Goal: Task Accomplishment & Management: Manage account settings

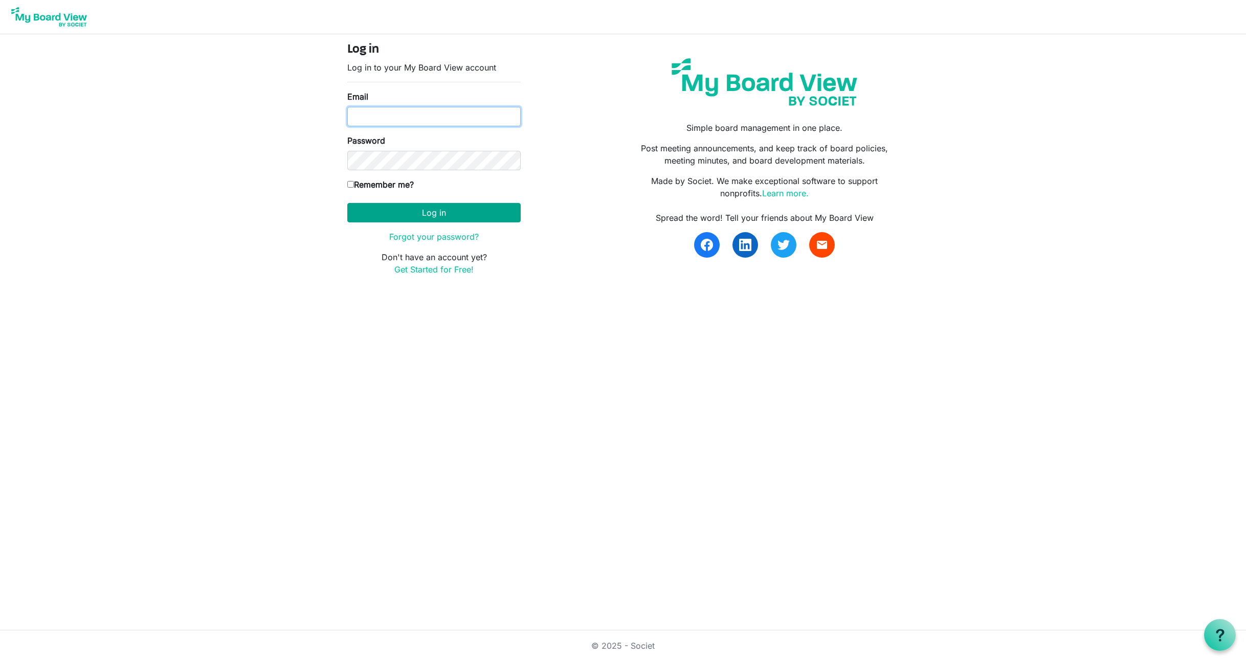
type input "millelor@gmail.com"
click at [447, 212] on button "Log in" at bounding box center [433, 212] width 173 height 19
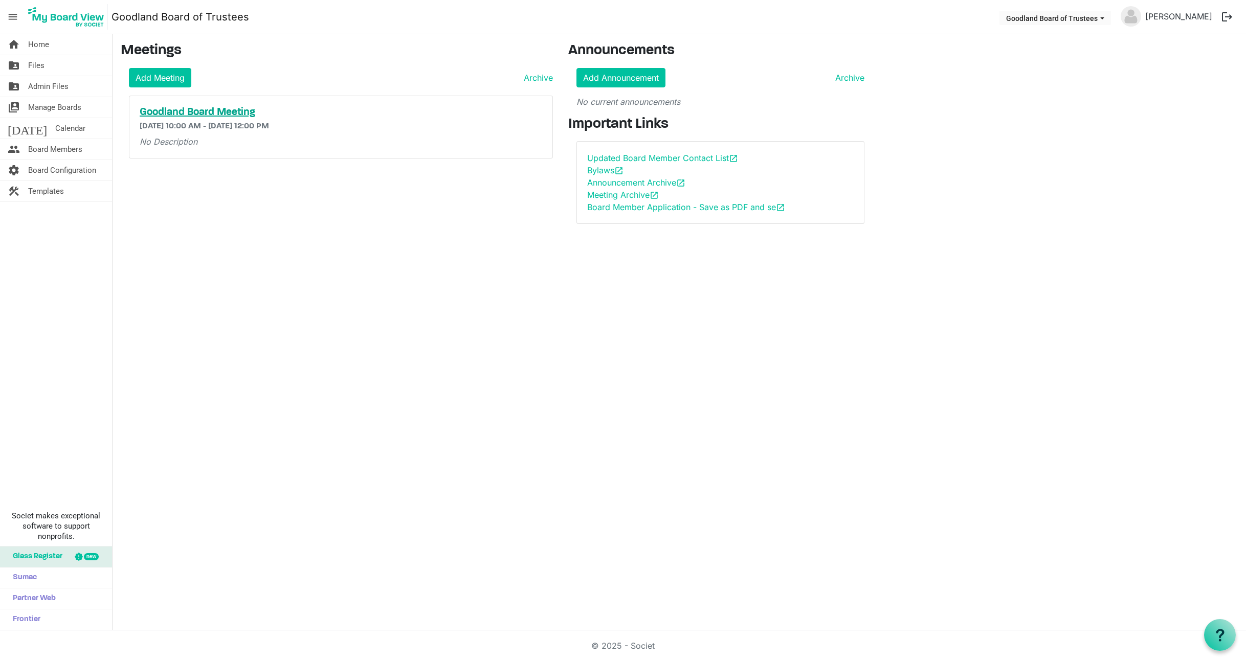
click at [186, 108] on h5 "Goodland Board Meeting" at bounding box center [341, 112] width 403 height 12
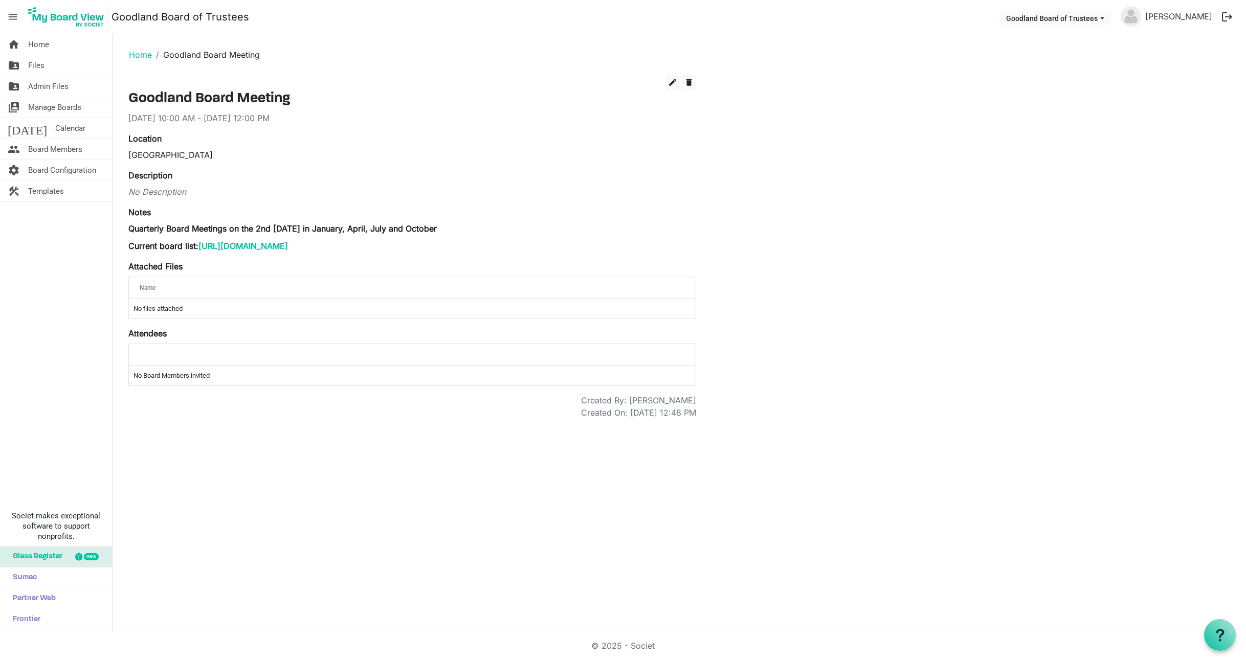
click at [202, 290] on div "Name" at bounding box center [380, 287] width 488 height 15
click at [671, 80] on span "edit" at bounding box center [672, 82] width 9 height 9
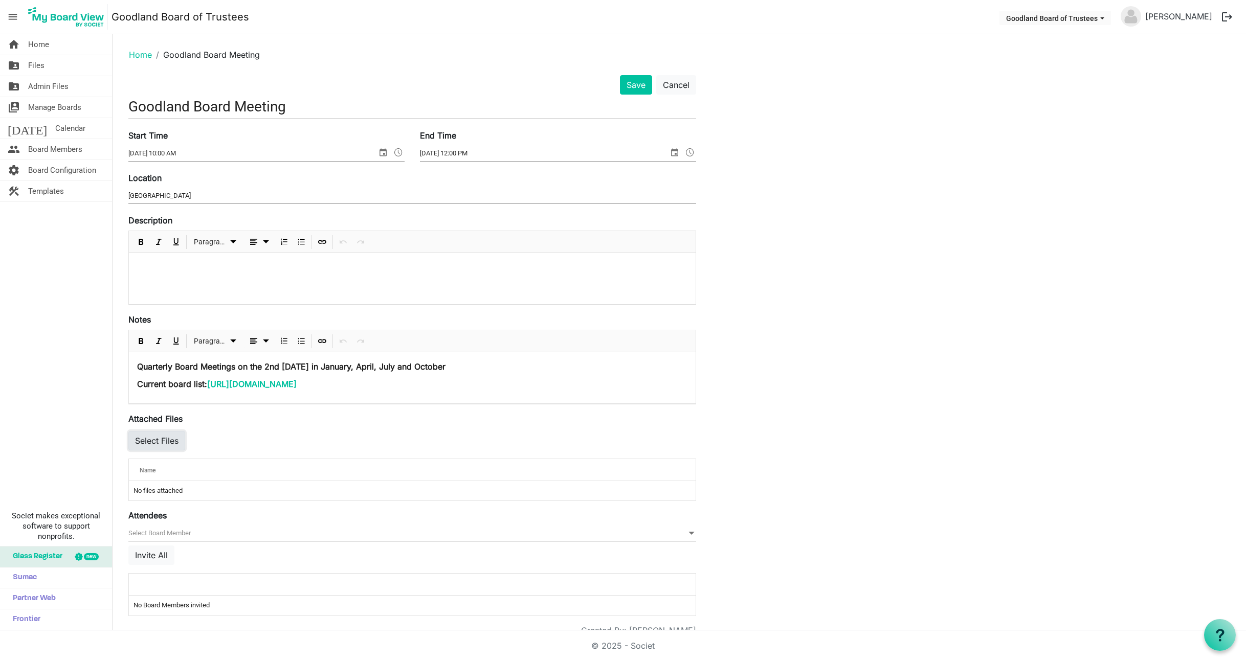
click at [158, 440] on button "Select Files" at bounding box center [156, 440] width 57 height 19
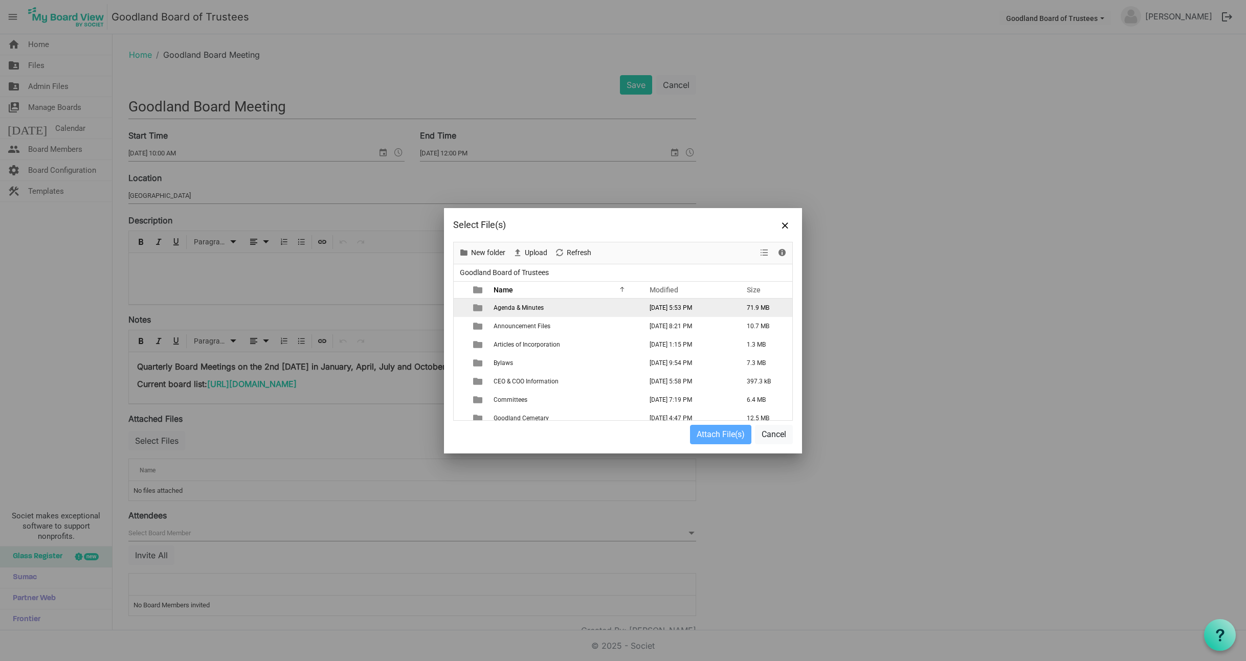
click at [523, 308] on span "Agenda & Minutes" at bounding box center [519, 307] width 50 height 7
click at [507, 307] on span "Agenda & Minutes" at bounding box center [519, 307] width 50 height 7
click at [0, 0] on div at bounding box center [0, 0] width 0 height 0
click at [512, 305] on span "Agenda & Minutes" at bounding box center [519, 307] width 50 height 7
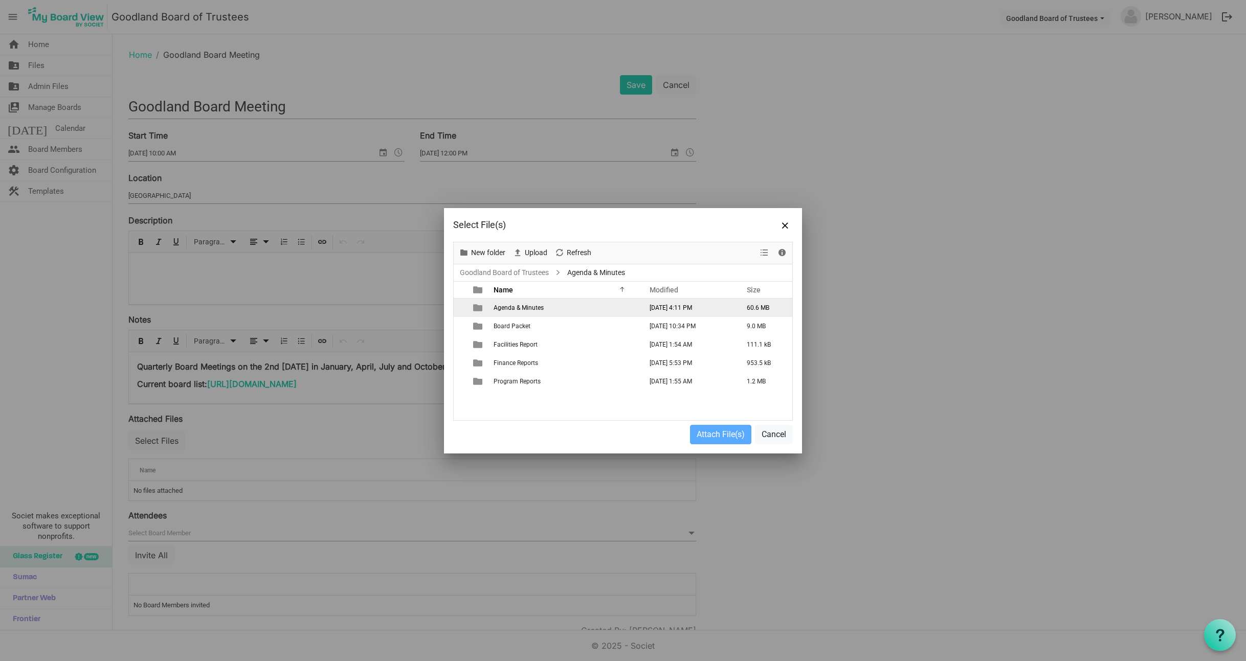
click at [512, 305] on span "Agenda & Minutes" at bounding box center [519, 307] width 50 height 7
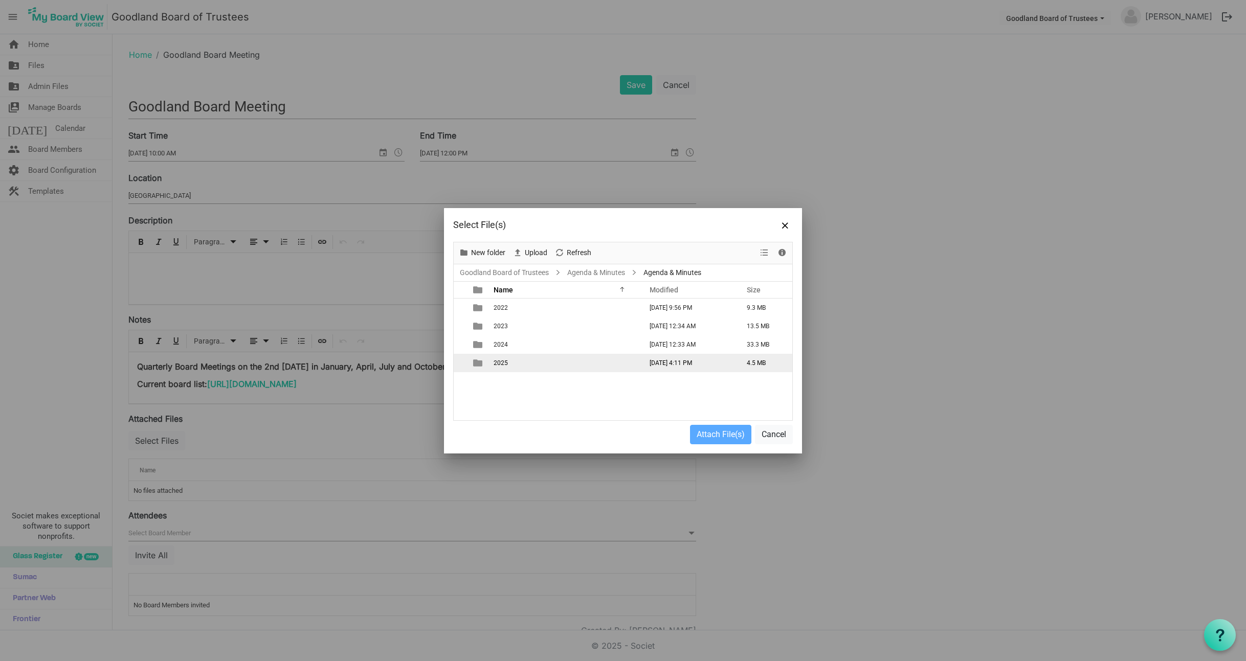
click at [503, 363] on span "2025" at bounding box center [501, 363] width 14 height 7
click at [484, 252] on span "New folder" at bounding box center [488, 253] width 36 height 13
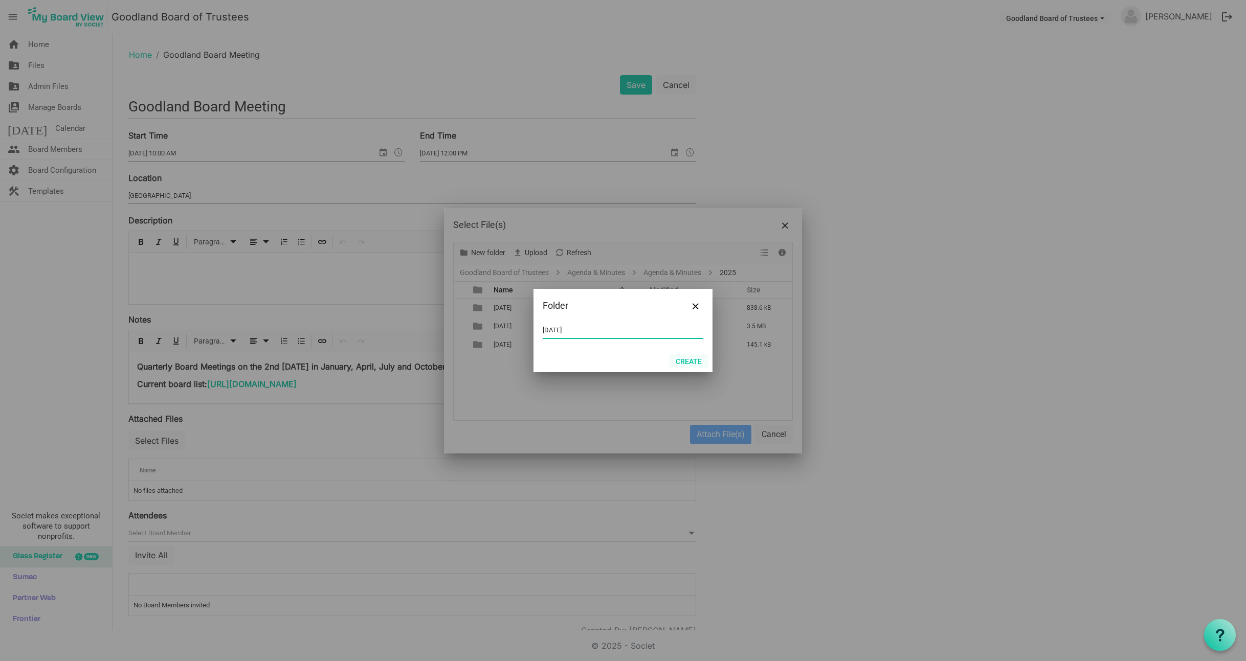
type input "October 10, 2025"
click at [691, 361] on button "Create" at bounding box center [688, 361] width 39 height 14
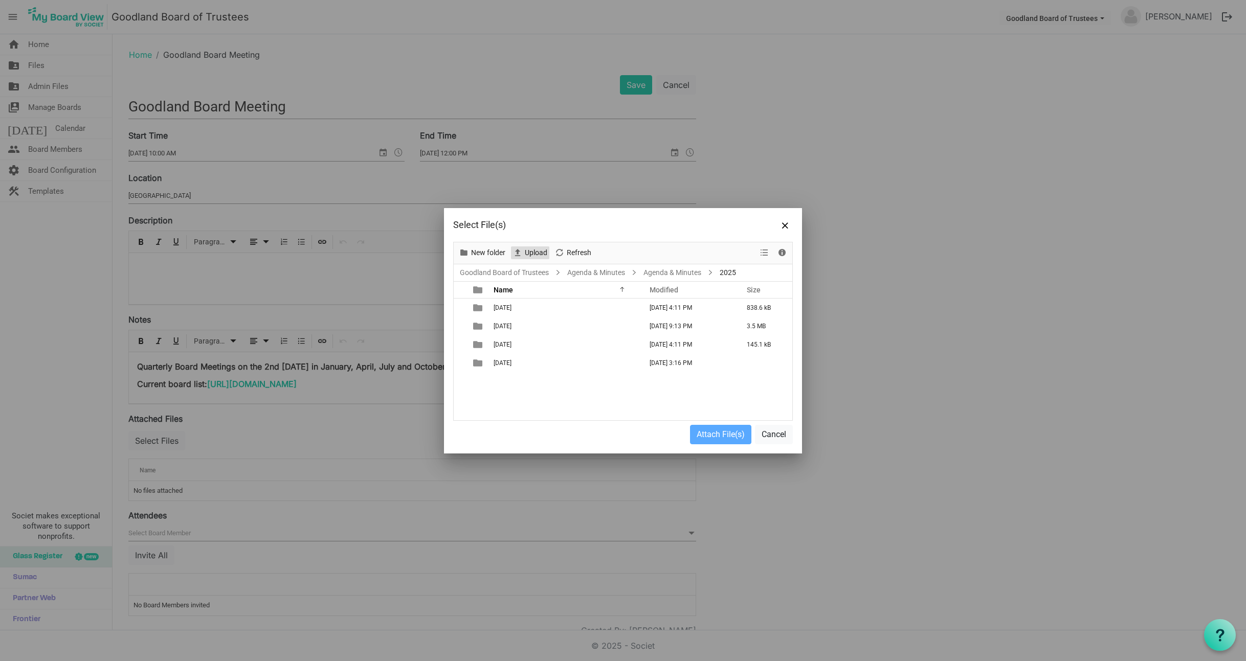
click at [532, 251] on span "Upload" at bounding box center [536, 253] width 25 height 13
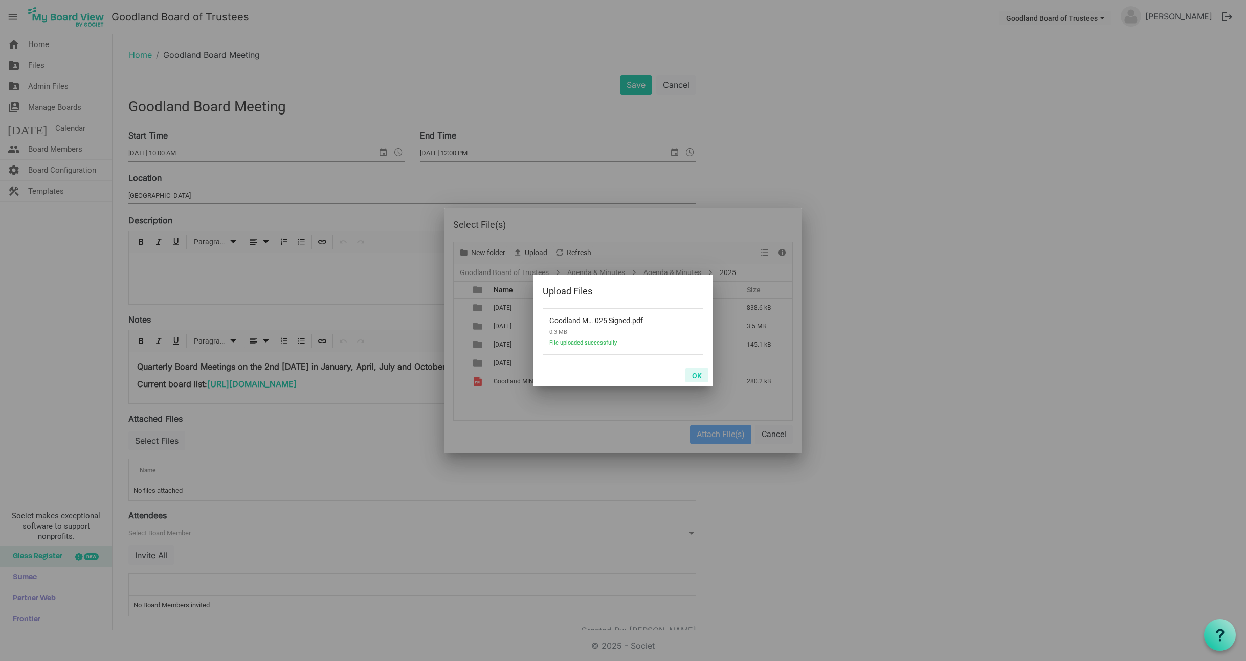
click at [700, 373] on button "OK" at bounding box center [696, 375] width 23 height 14
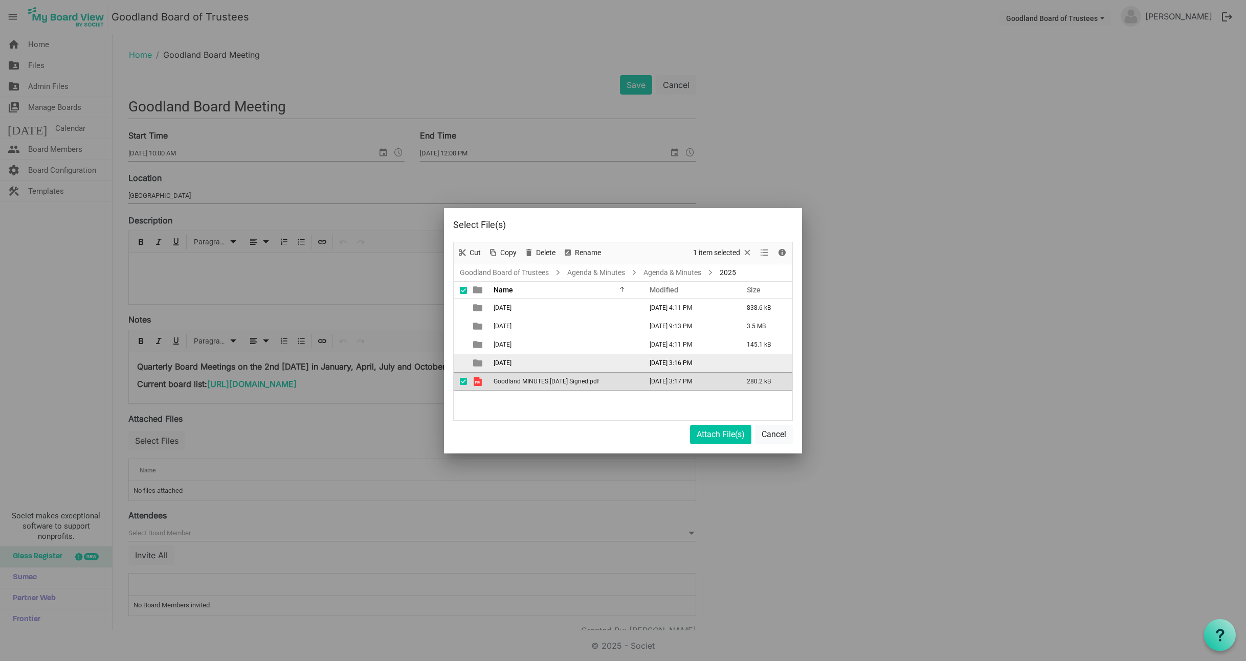
click at [511, 361] on span "October 10, 2025" at bounding box center [503, 363] width 18 height 7
drag, startPoint x: 504, startPoint y: 379, endPoint x: 509, endPoint y: 364, distance: 16.0
click at [509, 364] on tbody "April 11, 2025 July 07, 2025 4:11 PM 838.6 kB January 10, 2025 April 04, 2025 9…" at bounding box center [623, 345] width 339 height 92
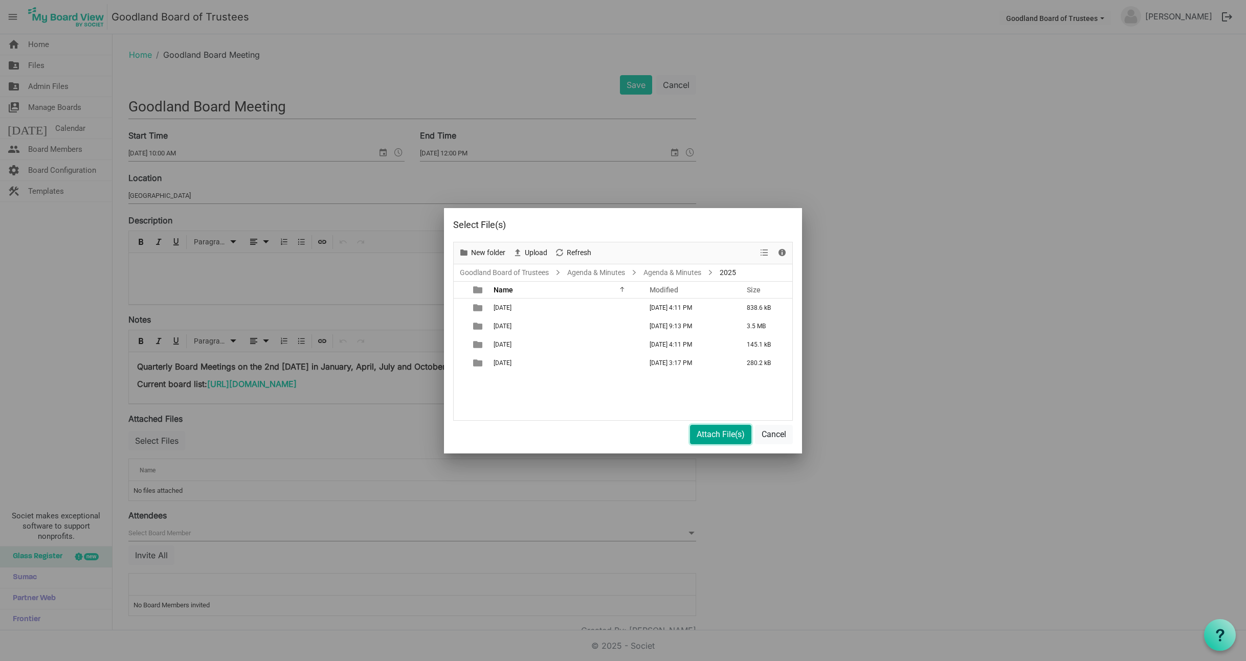
click at [722, 434] on button "Attach File(s)" at bounding box center [720, 434] width 61 height 19
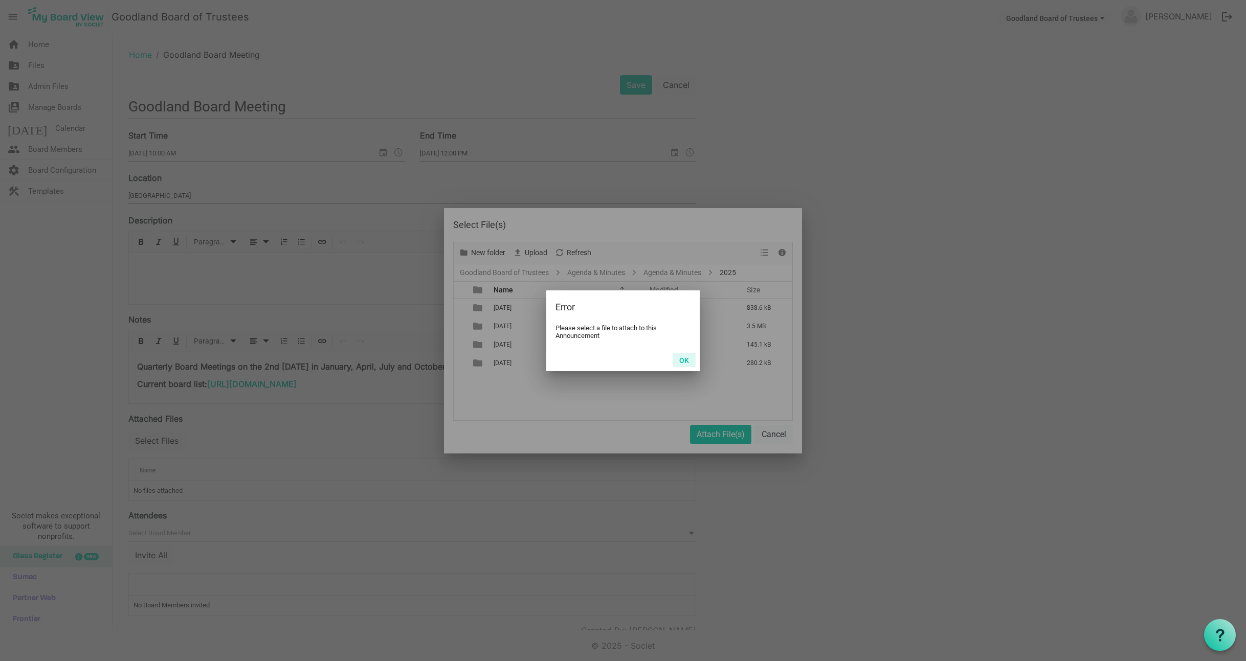
click at [680, 358] on button "OK" at bounding box center [684, 360] width 23 height 14
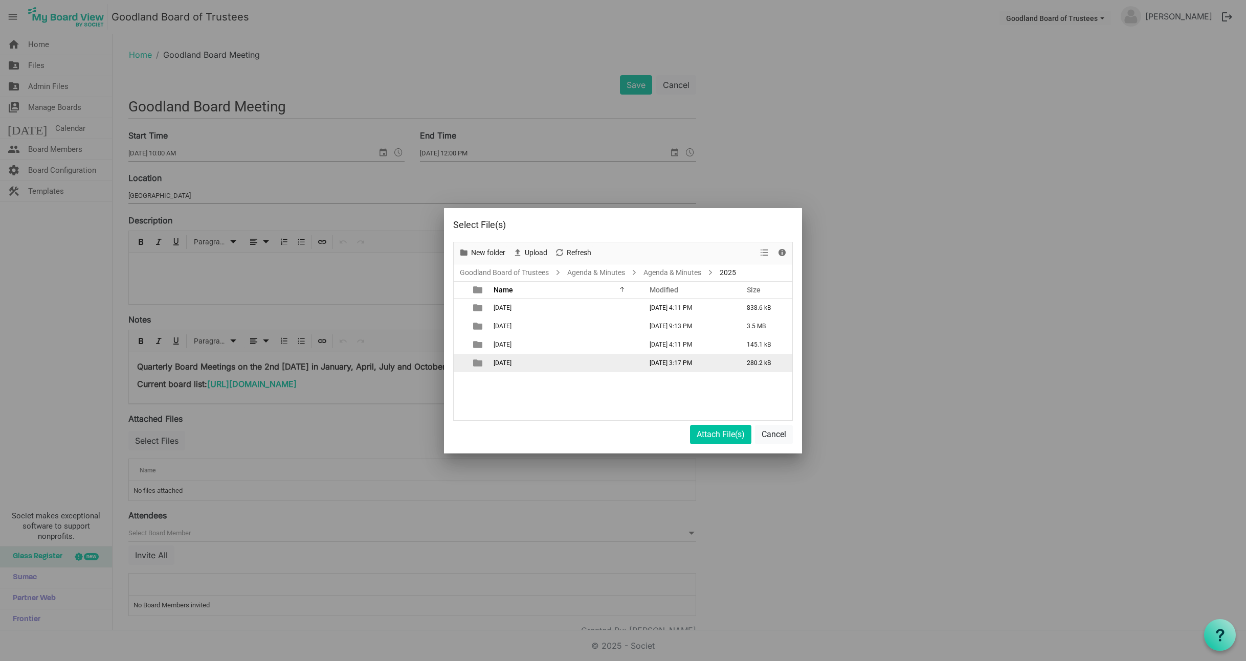
click at [511, 364] on span "October 10, 2025" at bounding box center [503, 363] width 18 height 7
click at [531, 252] on span "Upload" at bounding box center [536, 253] width 25 height 13
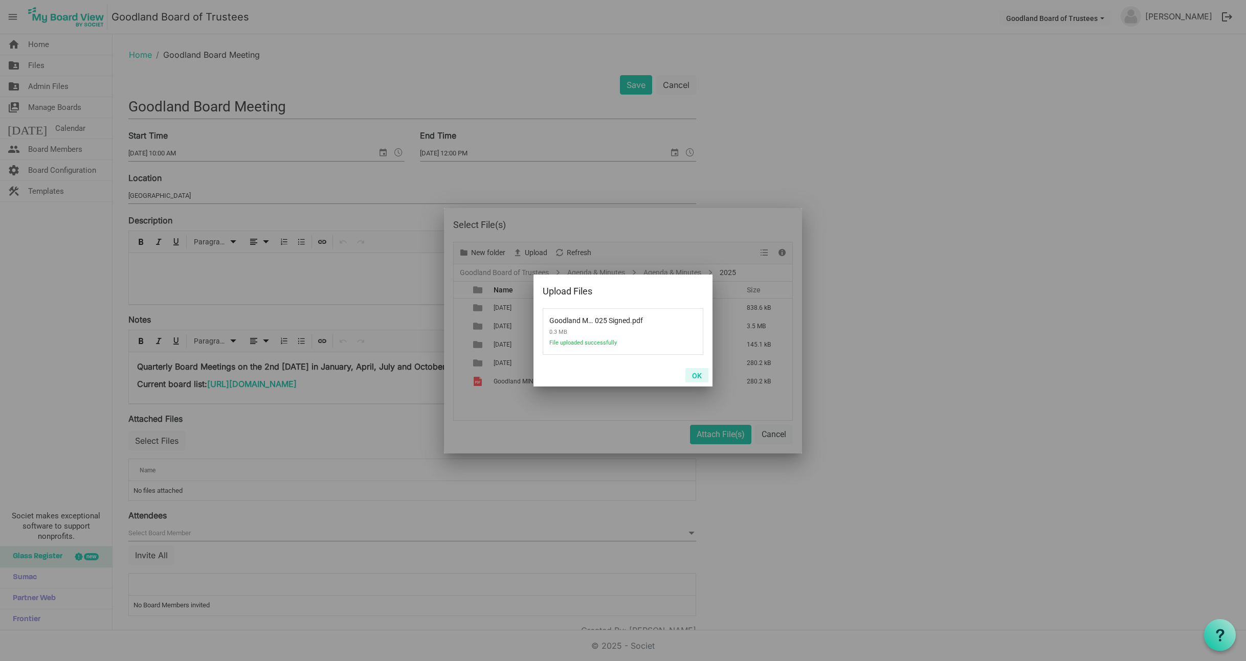
click at [694, 373] on button "OK" at bounding box center [696, 375] width 23 height 14
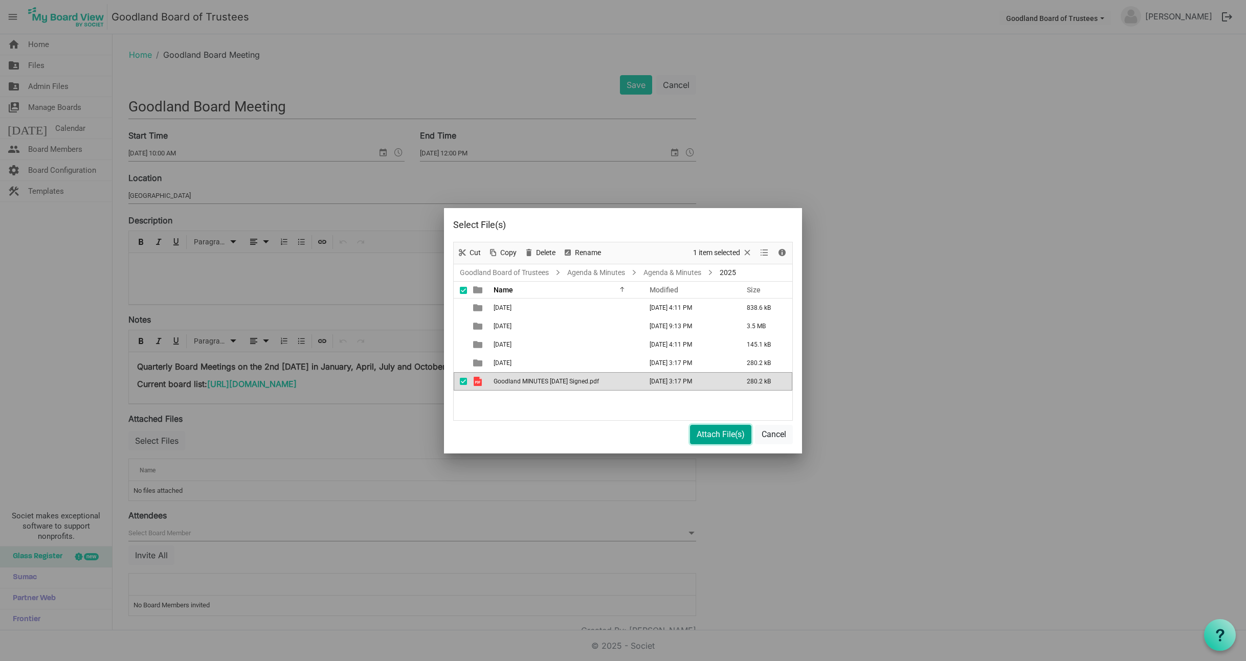
click at [713, 434] on button "Attach File(s)" at bounding box center [720, 434] width 61 height 19
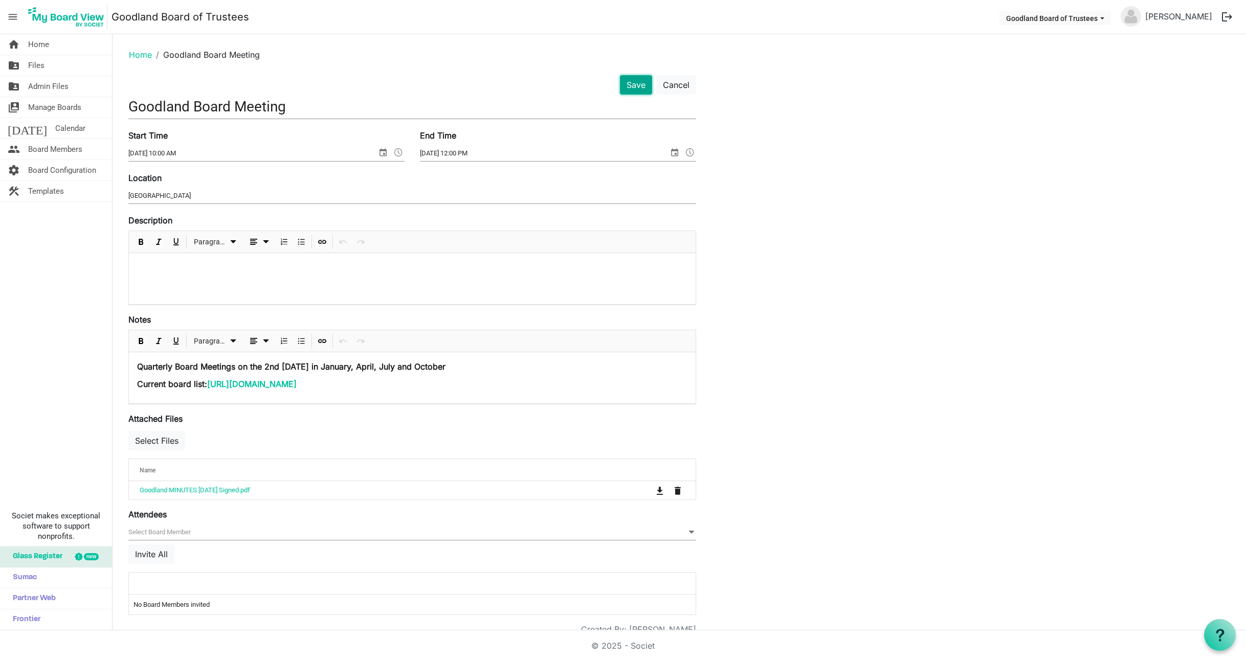
click at [634, 84] on button "Save" at bounding box center [636, 84] width 32 height 19
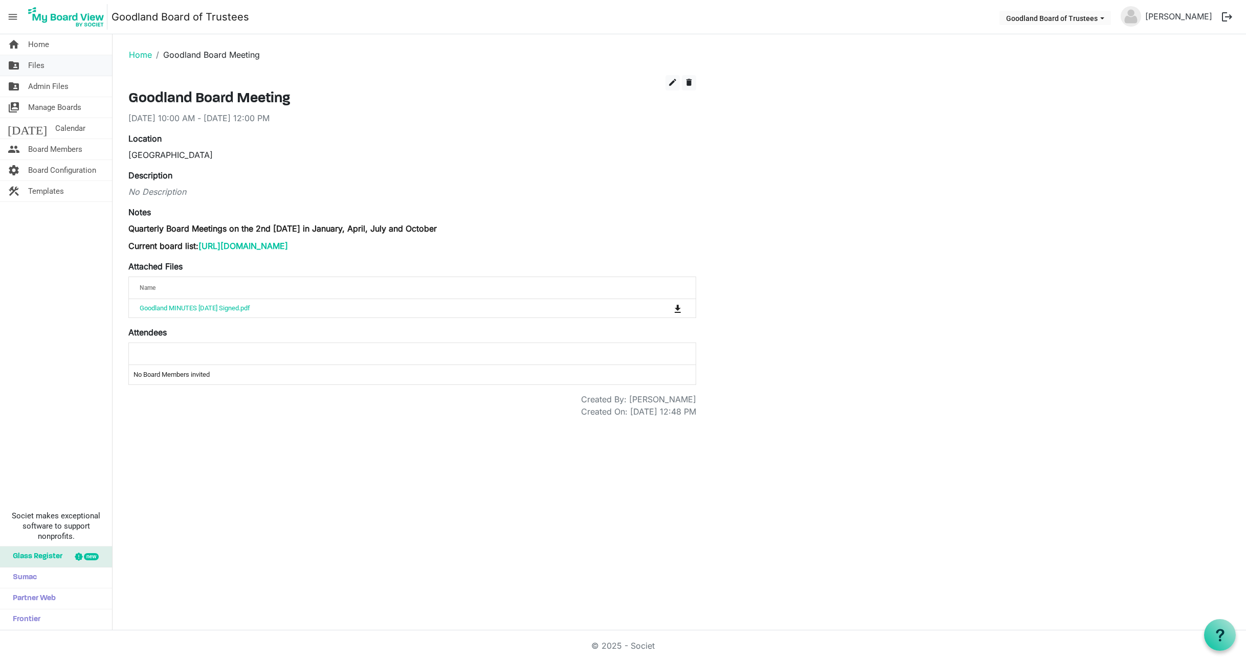
click at [37, 64] on span "Files" at bounding box center [36, 65] width 16 height 20
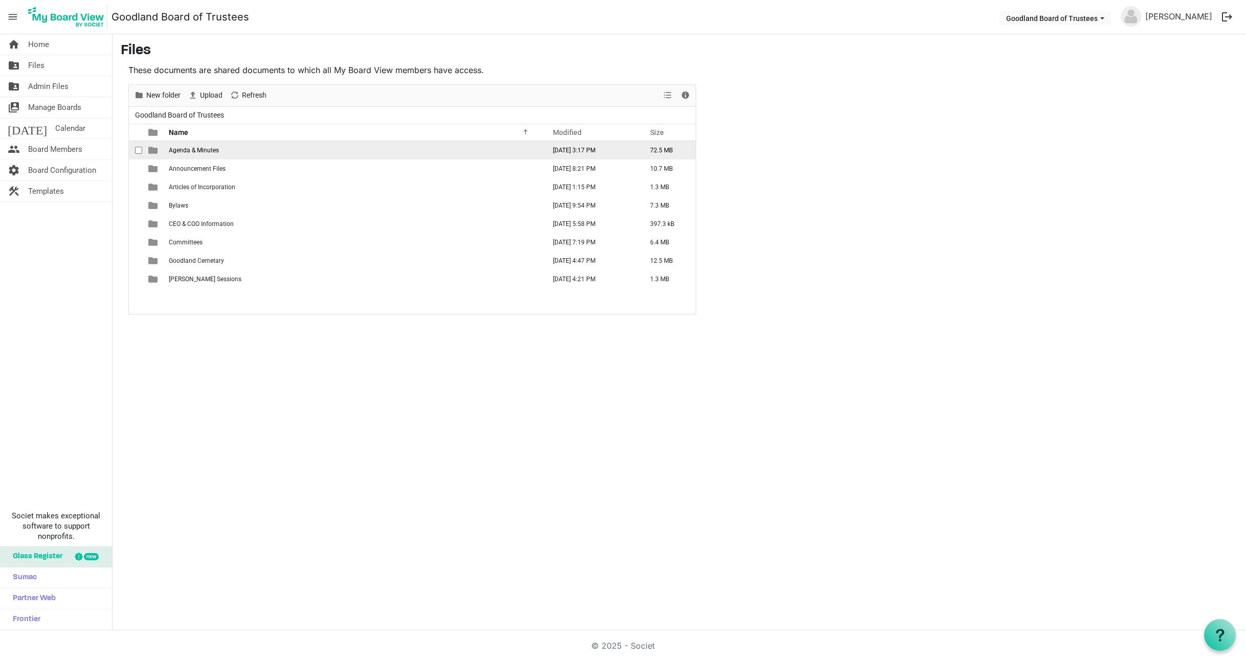
click at [197, 150] on span "Agenda & Minutes" at bounding box center [194, 150] width 50 height 7
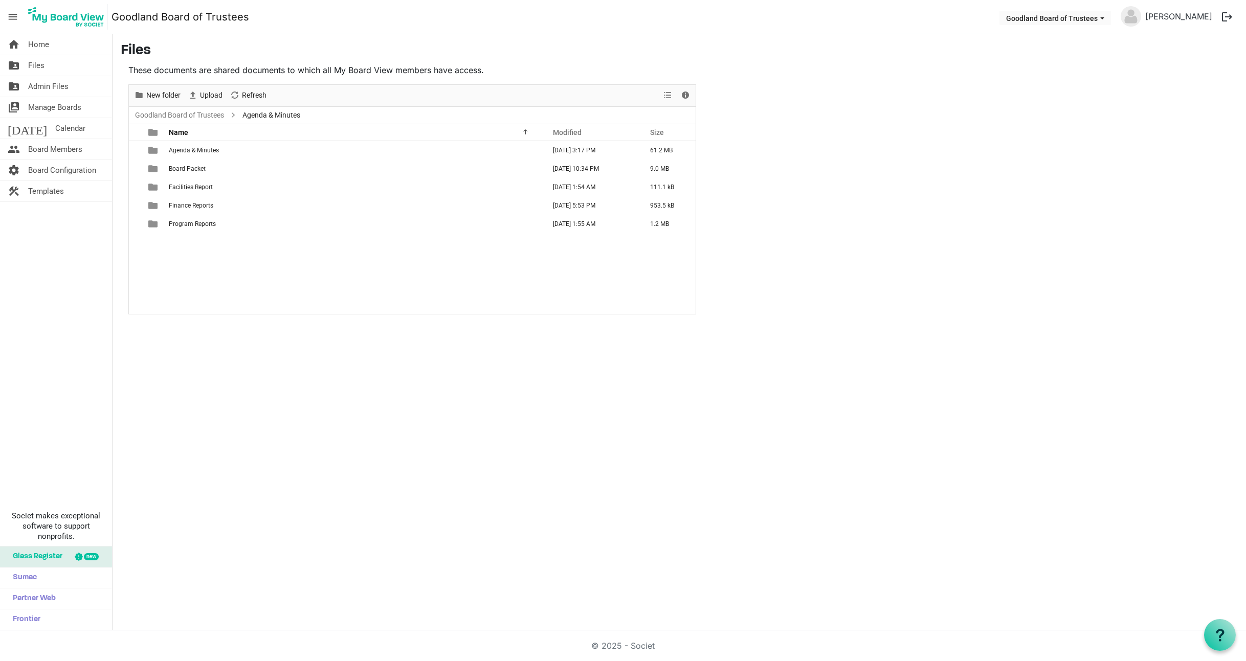
click at [197, 150] on span "Agenda & Minutes" at bounding box center [194, 150] width 50 height 7
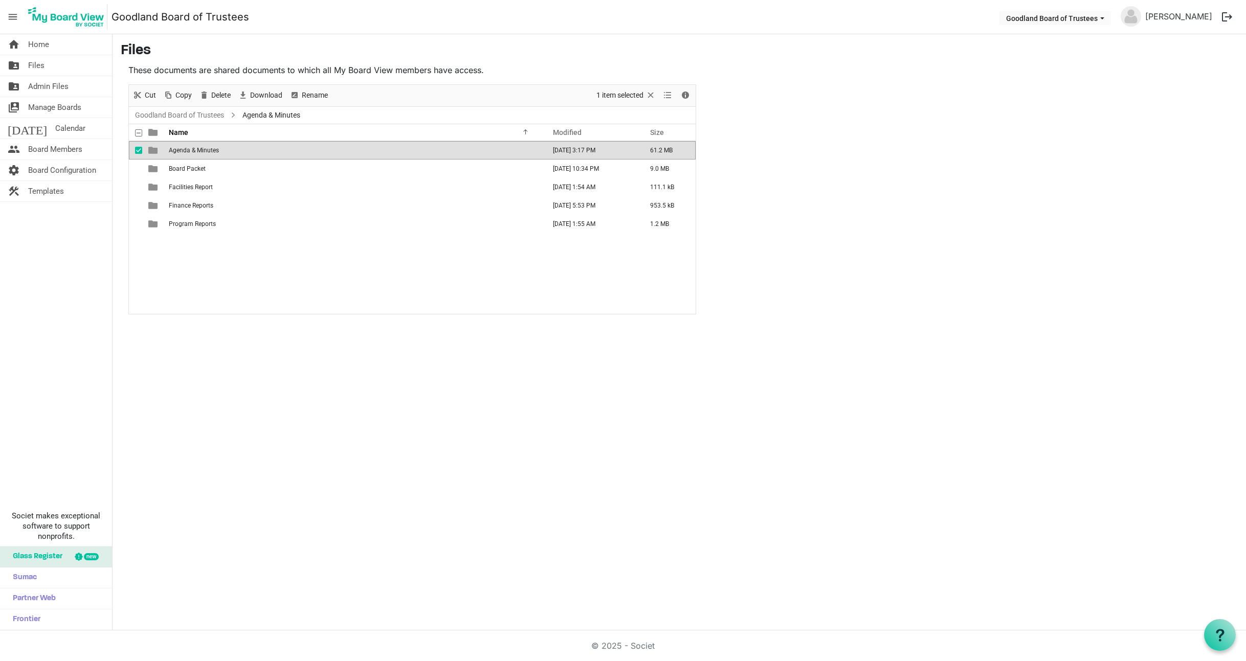
click at [197, 150] on span "Agenda & Minutes" at bounding box center [194, 150] width 50 height 7
click at [202, 149] on span "Agenda & Minutes" at bounding box center [194, 150] width 50 height 7
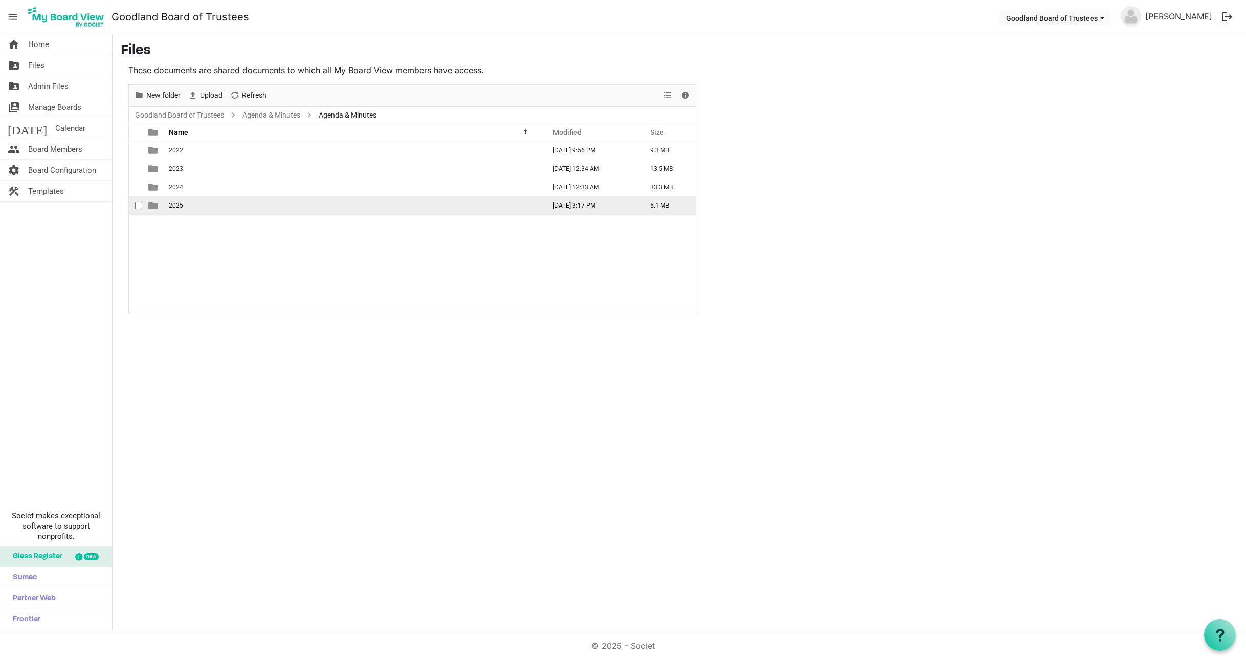
click at [179, 206] on span "2025" at bounding box center [176, 205] width 14 height 7
click at [185, 206] on span "October 10, 2025" at bounding box center [178, 205] width 18 height 7
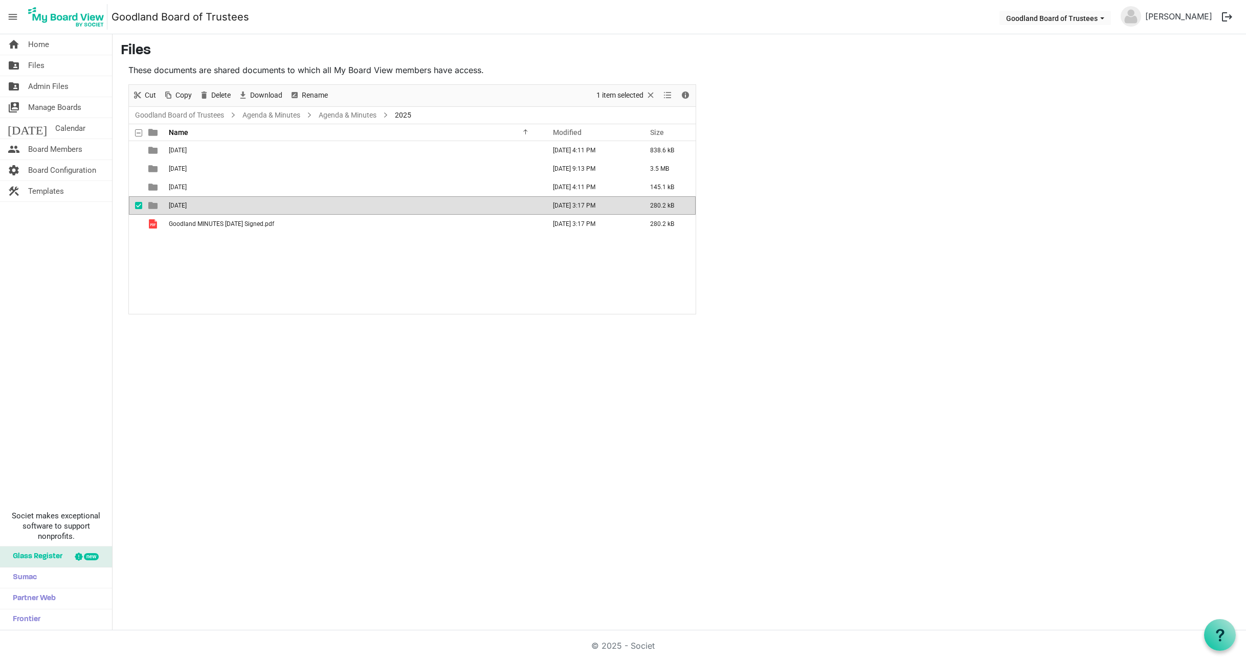
click at [185, 206] on span "October 10, 2025" at bounding box center [178, 205] width 18 height 7
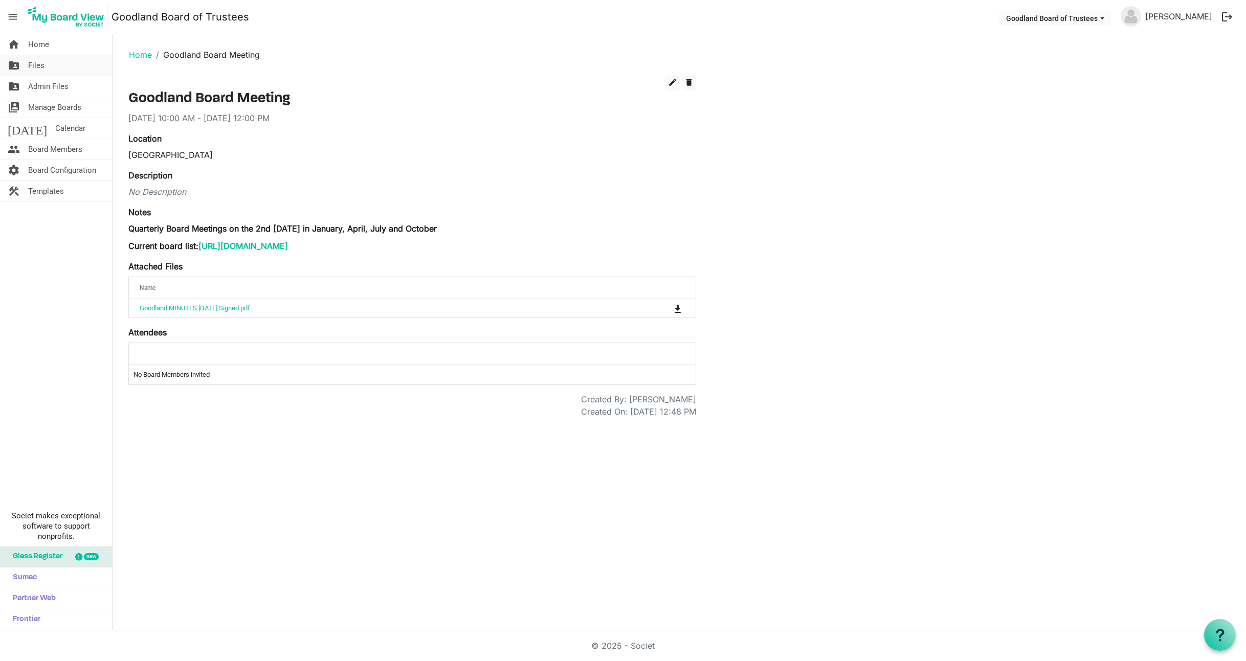
click at [33, 65] on span "Files" at bounding box center [36, 65] width 16 height 20
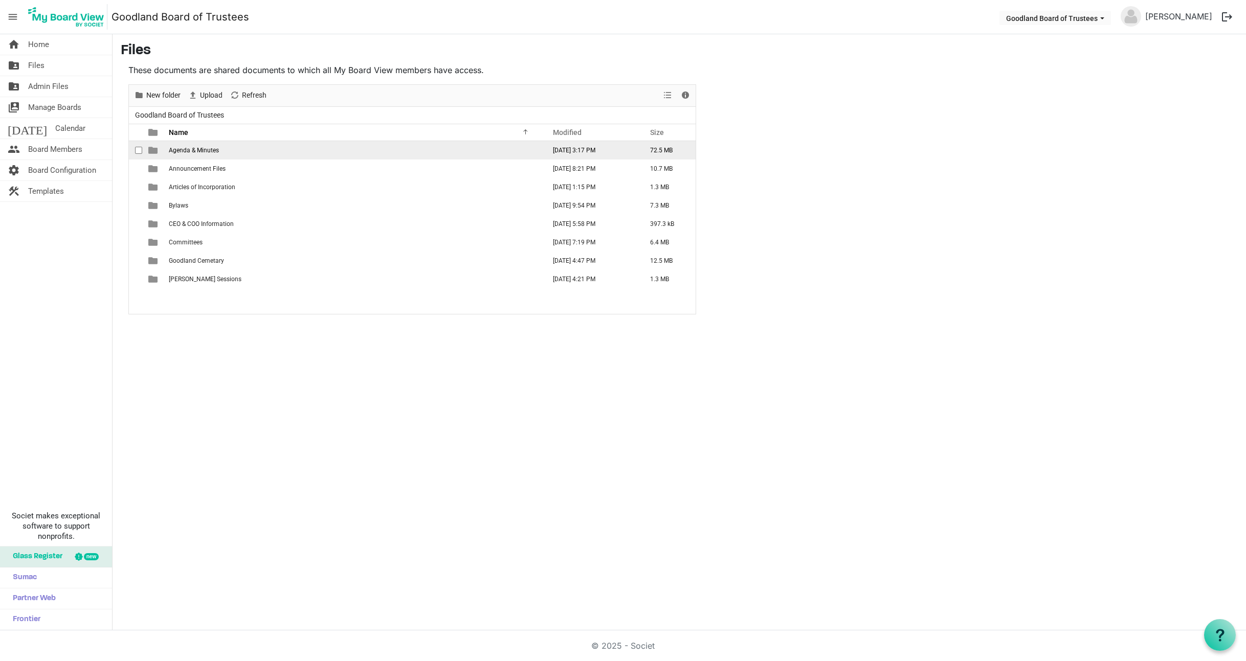
click at [204, 151] on span "Agenda & Minutes" at bounding box center [194, 150] width 50 height 7
click at [203, 151] on span "Agenda & Minutes" at bounding box center [194, 150] width 50 height 7
click at [206, 149] on span "Agenda & Minutes" at bounding box center [194, 150] width 50 height 7
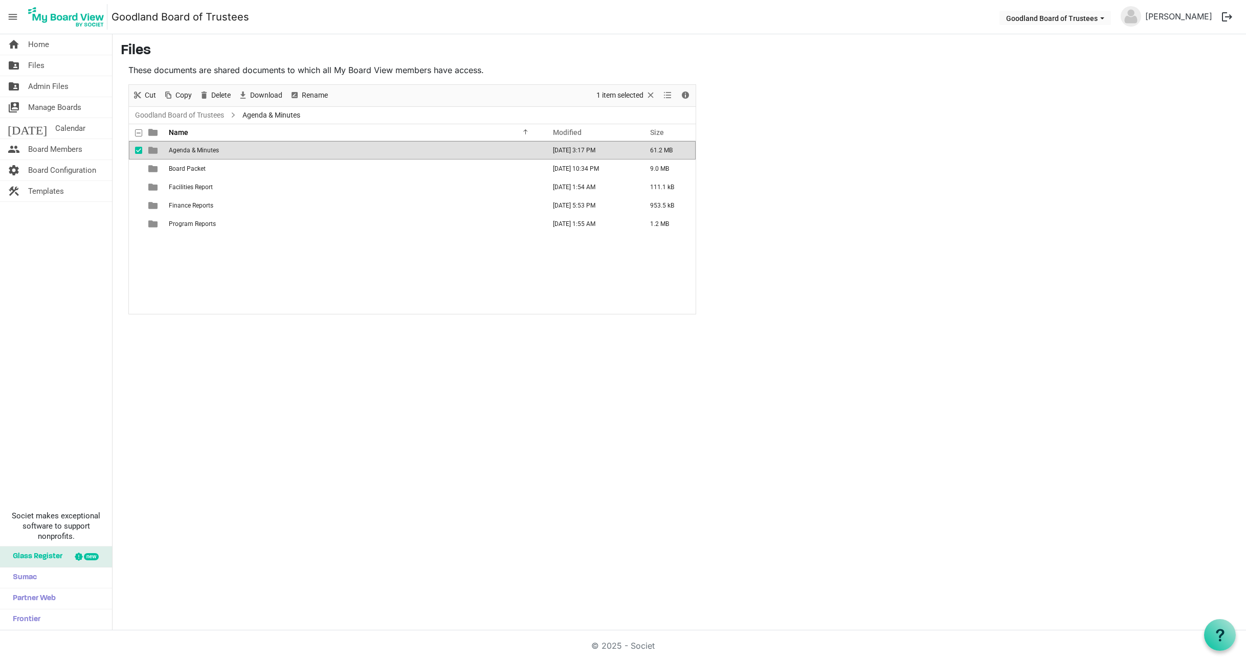
click at [206, 149] on span "Agenda & Minutes" at bounding box center [194, 150] width 50 height 7
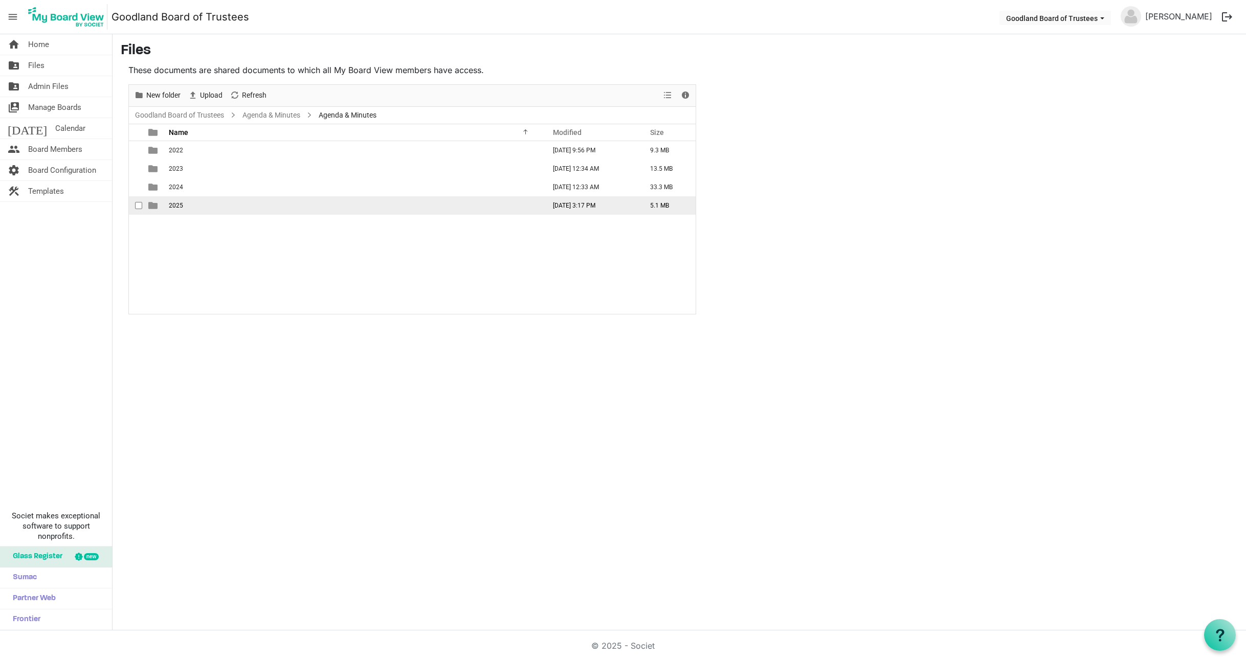
click at [188, 206] on td "2025" at bounding box center [354, 205] width 376 height 18
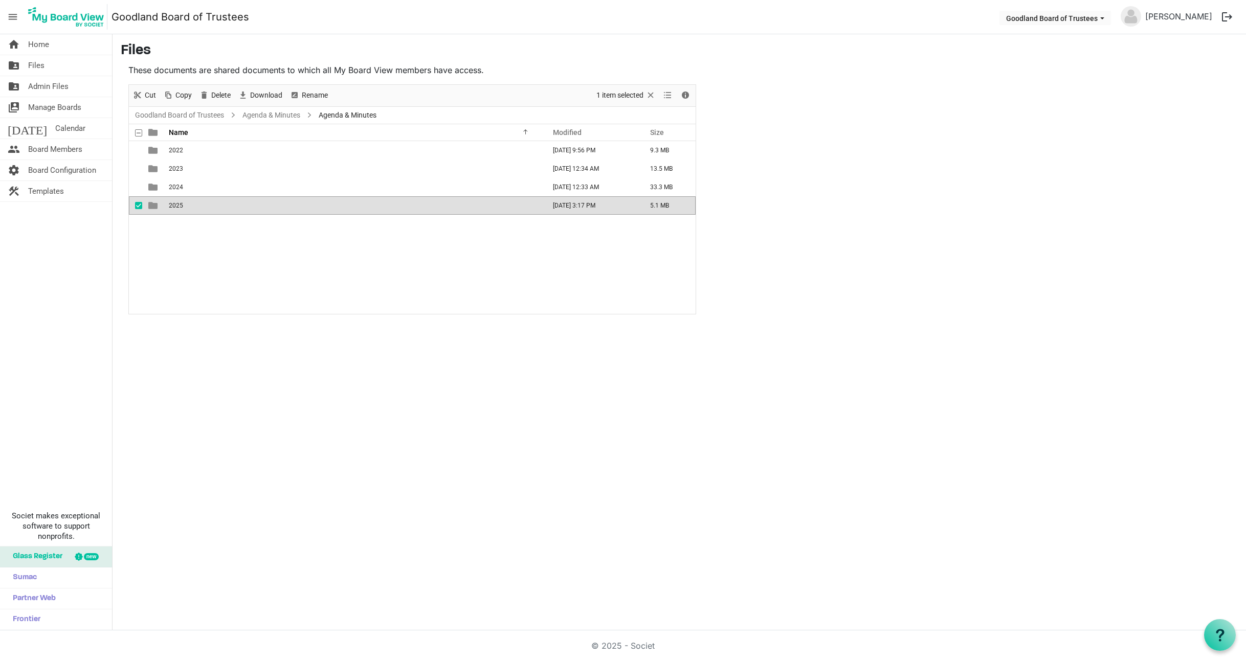
click at [188, 206] on td "2025" at bounding box center [354, 205] width 376 height 18
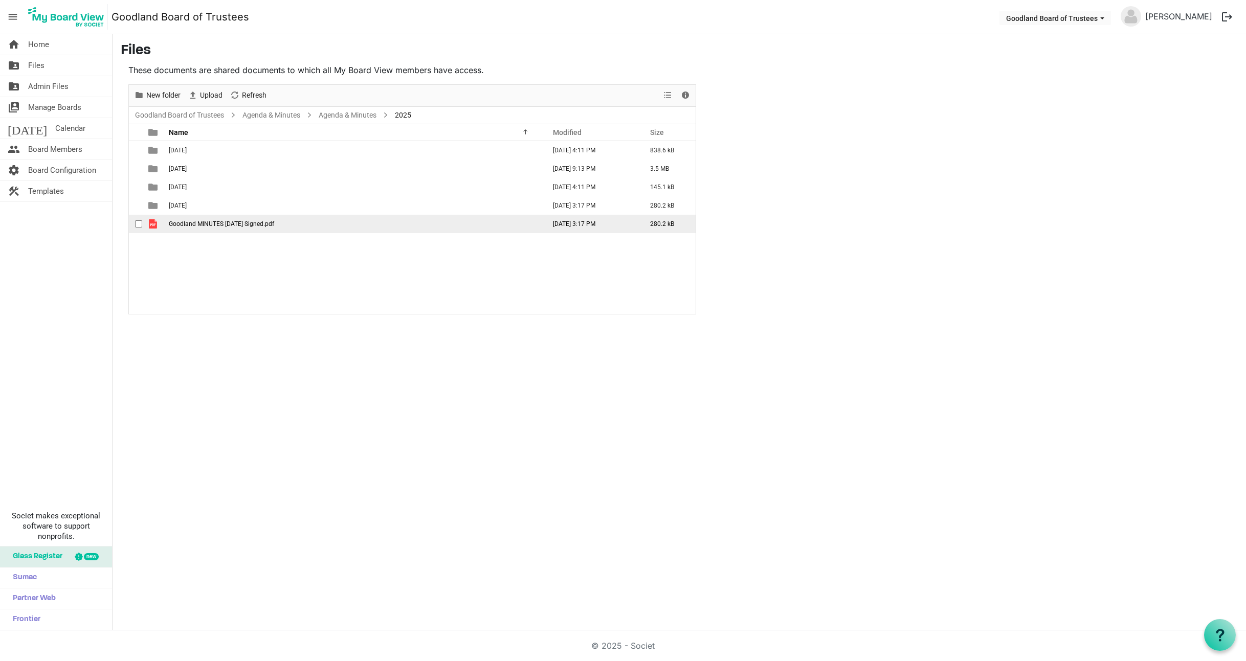
click at [194, 224] on span "Goodland MINUTES [DATE] Signed.pdf" at bounding box center [221, 223] width 105 height 7
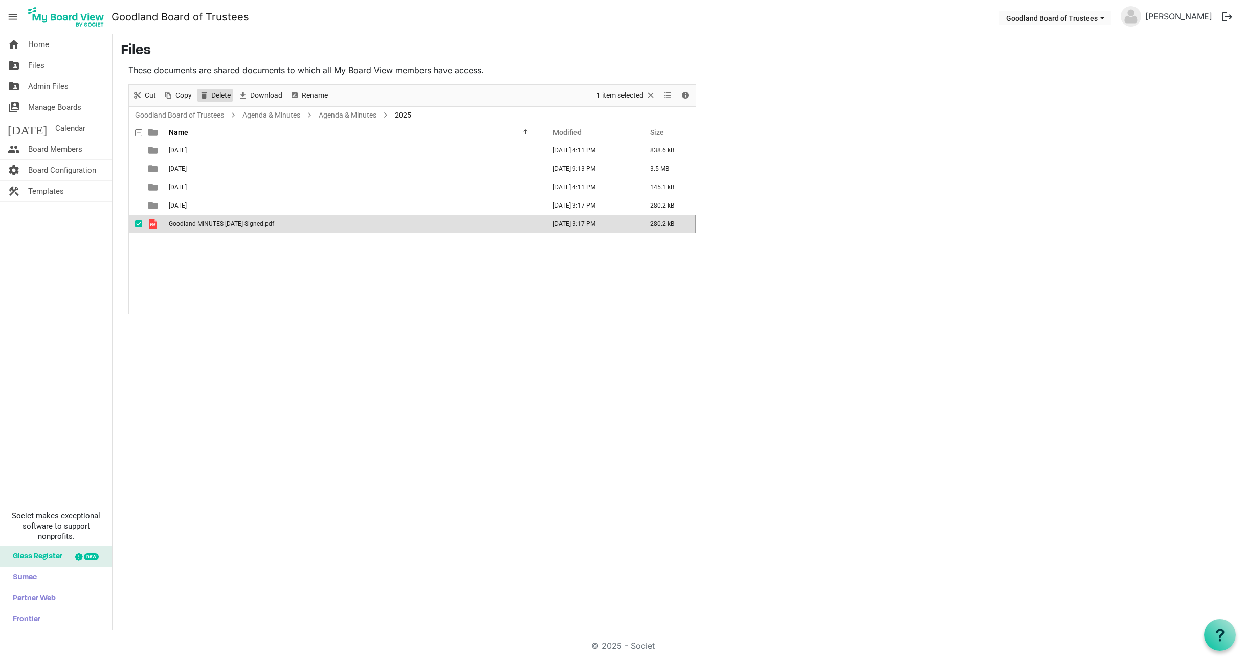
click at [217, 93] on span "Delete" at bounding box center [220, 95] width 21 height 13
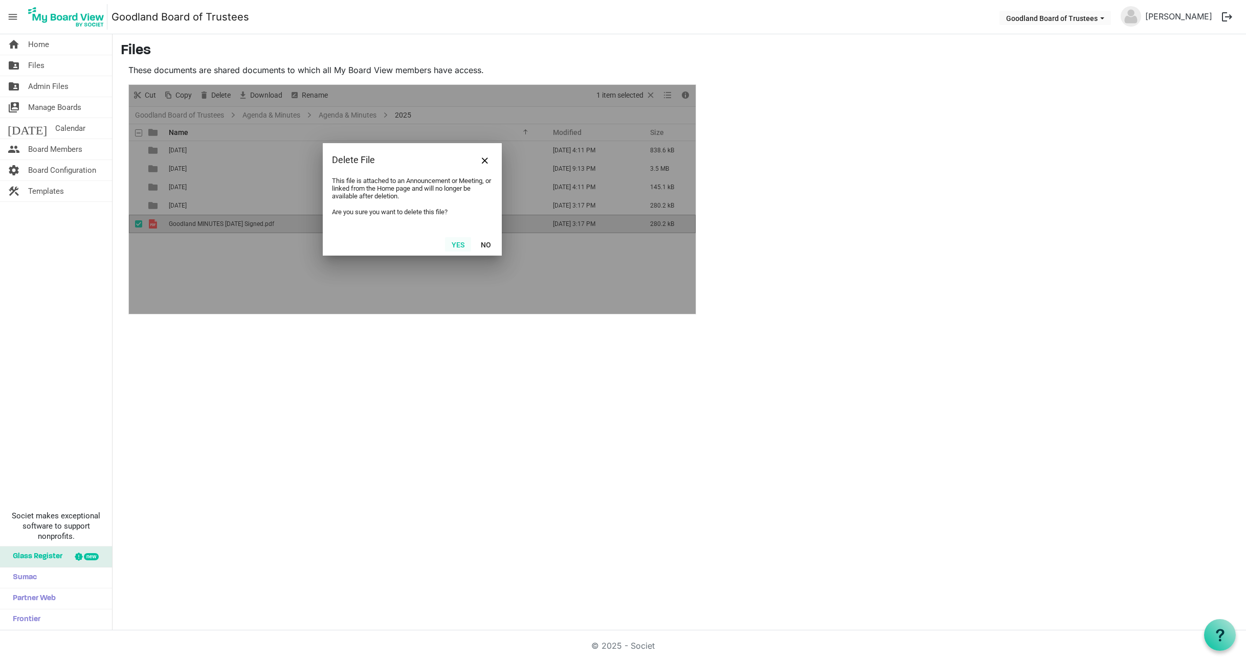
click at [461, 244] on button "Yes" at bounding box center [458, 244] width 26 height 14
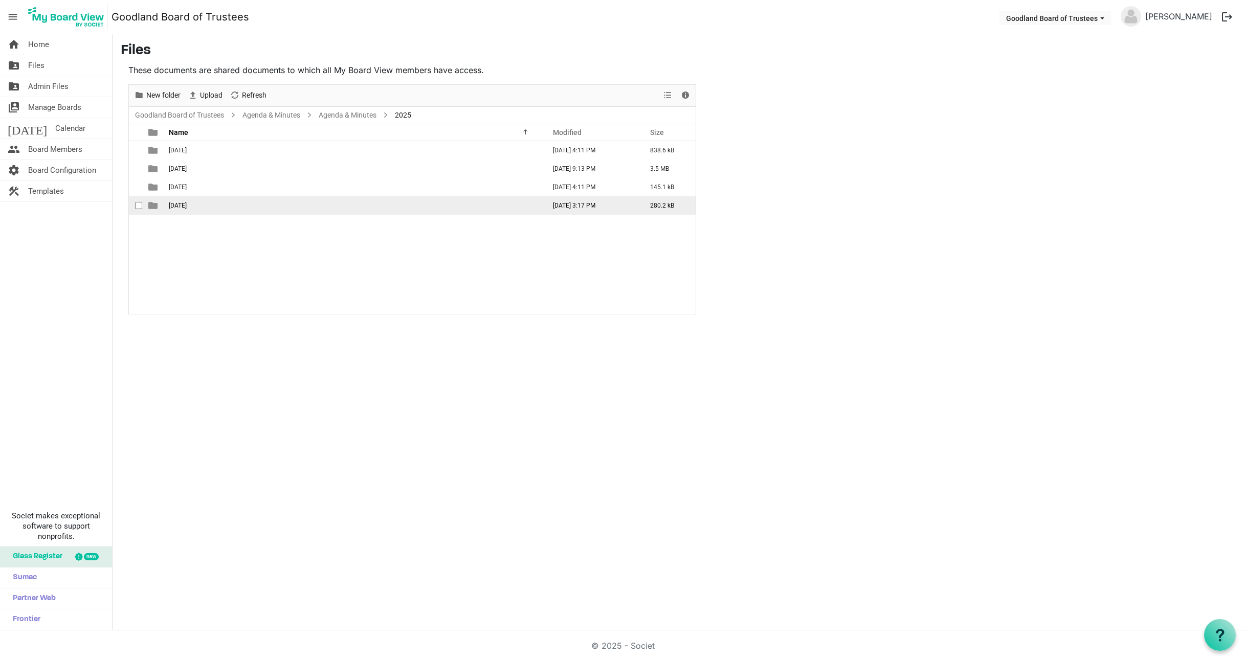
click at [187, 205] on span "October 10, 2025" at bounding box center [178, 205] width 18 height 7
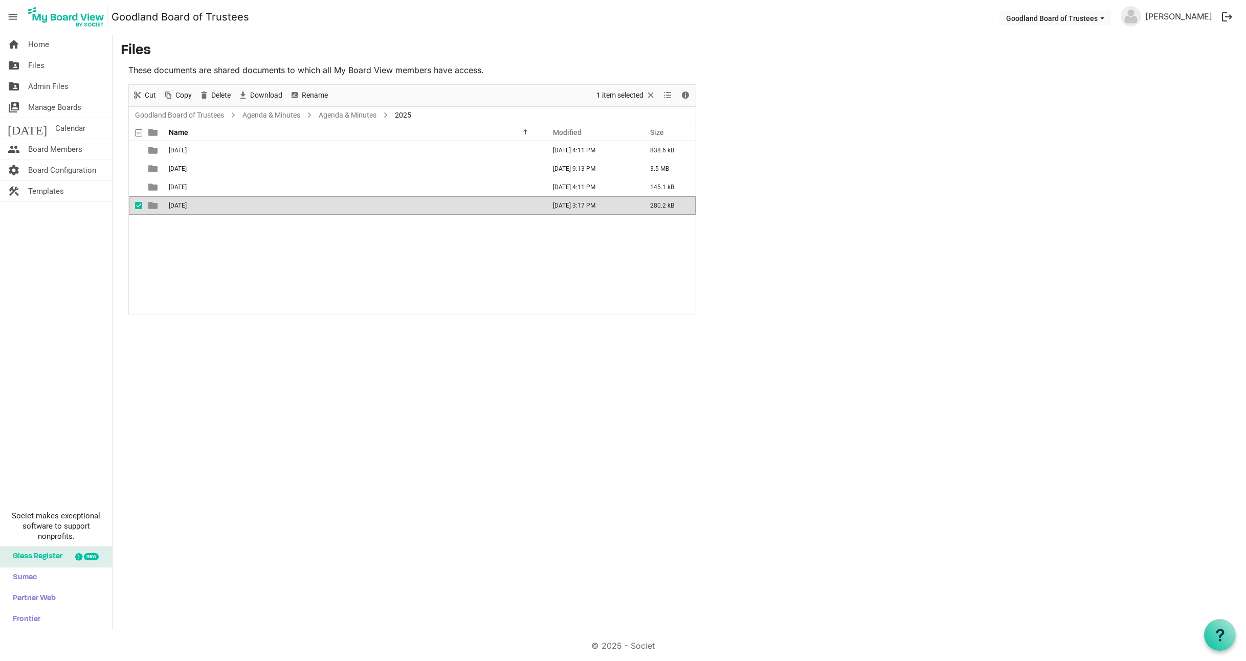
click at [187, 205] on span "October 10, 2025" at bounding box center [178, 205] width 18 height 7
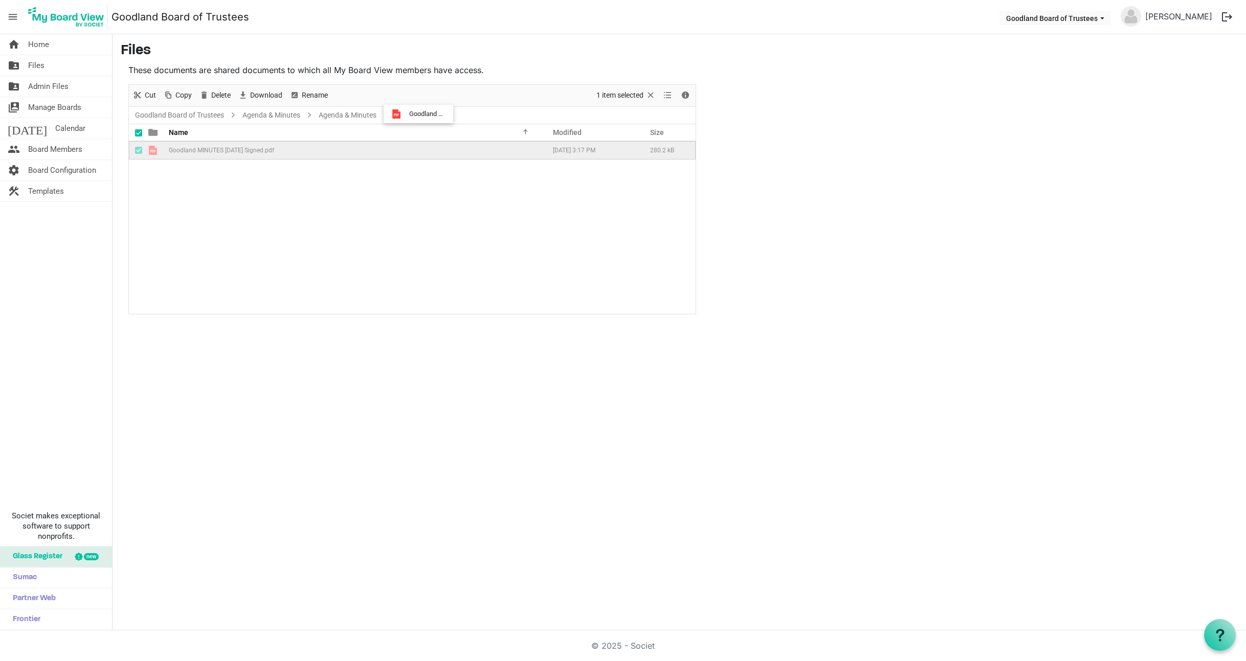
drag, startPoint x: 212, startPoint y: 148, endPoint x: 406, endPoint y: 114, distance: 196.8
click at [406, 114] on div "Goodland Board of Trustees Agenda & Minutes Agenda & Minutes 2025 October 10, 2…" at bounding box center [412, 210] width 567 height 207
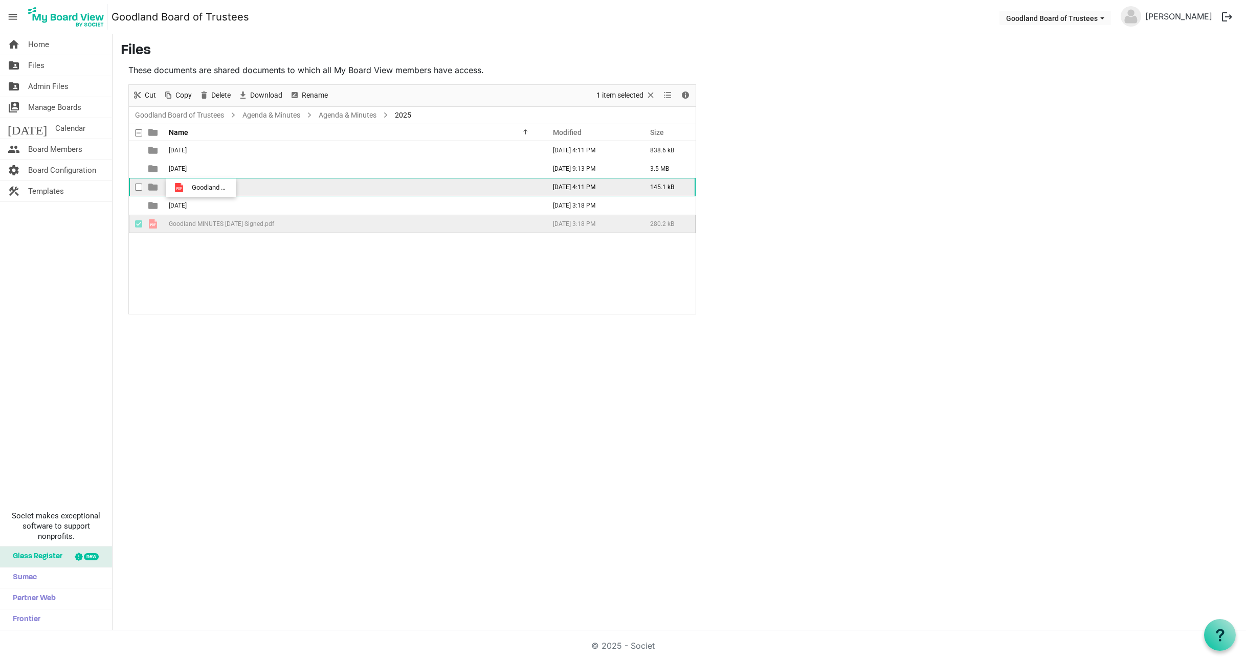
drag, startPoint x: 184, startPoint y: 224, endPoint x: 189, endPoint y: 188, distance: 36.7
click at [189, 188] on tbody "April 11, 2025 July 07, 2025 4:11 PM 838.6 kB January 10, 2025 April 04, 2025 9…" at bounding box center [412, 187] width 567 height 92
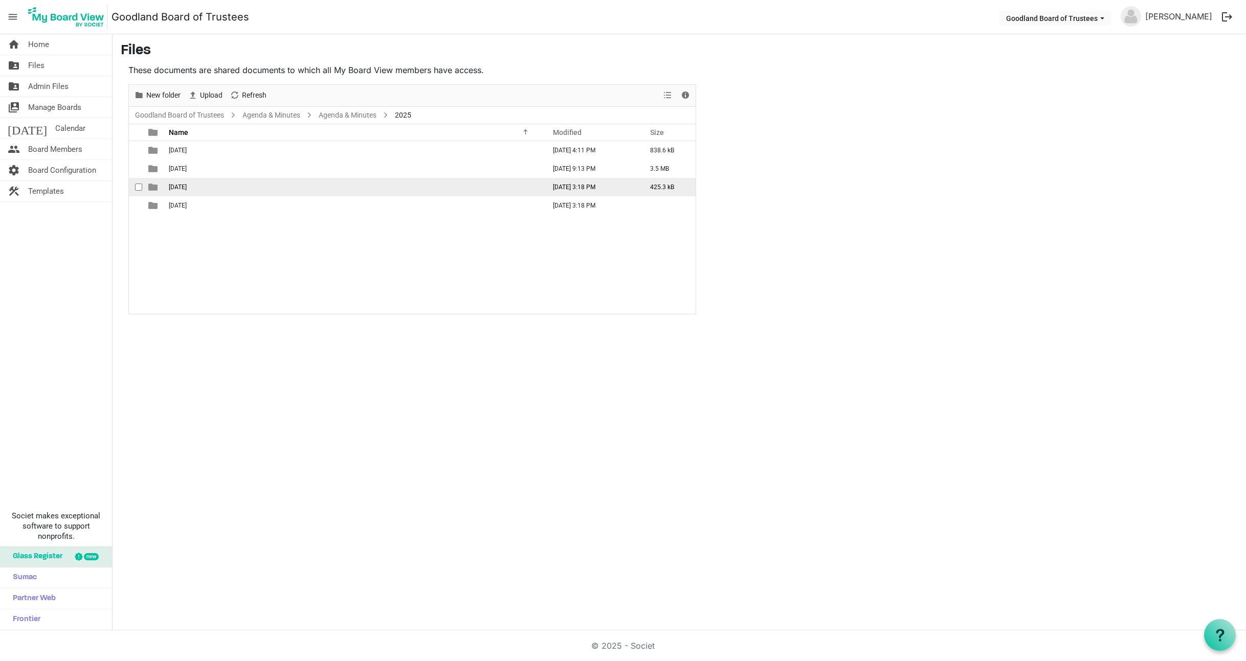
click at [187, 184] on span "July 11, 2025" at bounding box center [178, 187] width 18 height 7
